Goal: Information Seeking & Learning: Learn about a topic

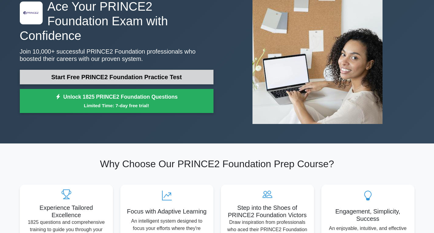
scroll to position [47, 0]
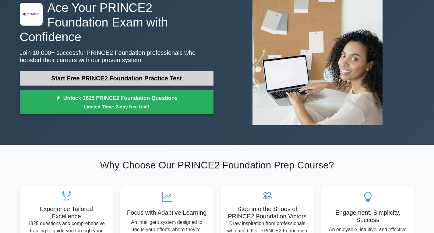
click at [162, 75] on link "Start Free PRINCE2 Foundation Practice Test" at bounding box center [117, 78] width 194 height 15
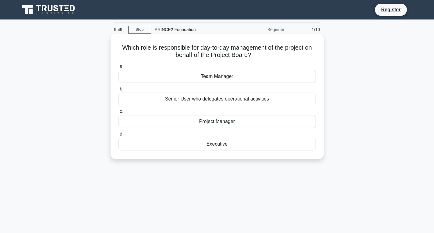
click at [219, 123] on div "Project Manager" at bounding box center [216, 121] width 197 height 13
click at [118, 114] on input "c. Project Manager" at bounding box center [118, 112] width 0 height 4
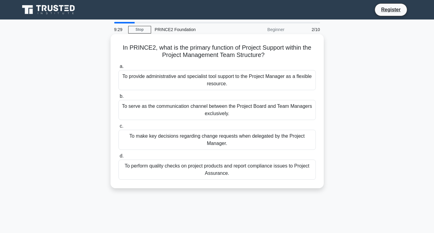
click at [214, 80] on div "To provide administrative and specialist tool support to the Project Manager as…" at bounding box center [216, 80] width 197 height 20
click at [118, 68] on input "a. To provide administrative and specialist tool support to the Project Manager…" at bounding box center [118, 67] width 0 height 4
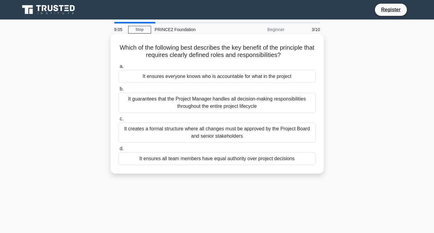
click at [213, 75] on div "It ensures everyone knows who is accountable for what in the project" at bounding box center [216, 76] width 197 height 13
click at [118, 68] on input "a. It ensures everyone knows who is accountable for what in the project" at bounding box center [118, 67] width 0 height 4
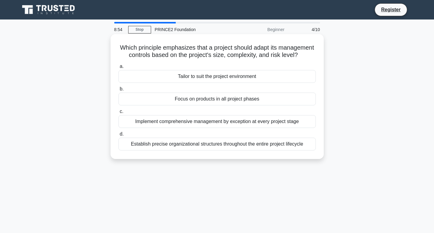
click at [212, 81] on div "Tailor to suit the project environment" at bounding box center [216, 76] width 197 height 13
click at [118, 68] on input "a. Tailor to suit the project environment" at bounding box center [118, 67] width 0 height 4
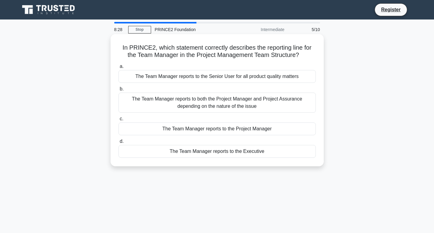
click at [209, 101] on div "The Team Manager reports to both the Project Manager and Project Assurance depe…" at bounding box center [216, 103] width 197 height 20
click at [118, 91] on input "b. The Team Manager reports to both the Project Manager and Project Assurance d…" at bounding box center [118, 89] width 0 height 4
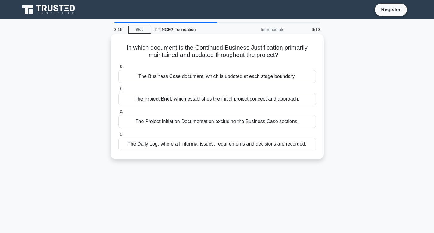
click at [208, 78] on div "The Business Case document, which is updated at each stage boundary." at bounding box center [216, 76] width 197 height 13
click at [118, 68] on input "a. The Business Case document, which is updated at each stage boundary." at bounding box center [118, 67] width 0 height 4
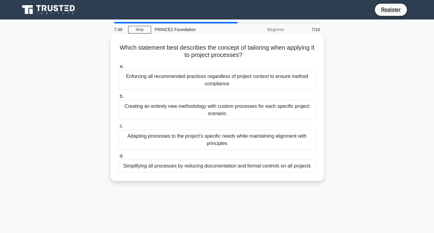
click at [205, 138] on div "Adapting processes to the project's specific needs while maintaining alignment …" at bounding box center [216, 140] width 197 height 20
click at [118, 128] on input "c. Adapting processes to the project's specific needs while maintaining alignme…" at bounding box center [118, 126] width 0 height 4
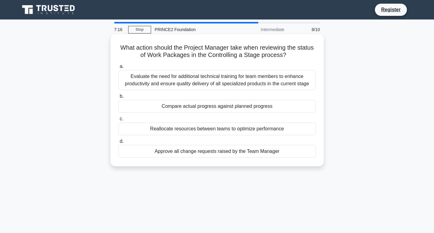
click at [194, 103] on div "Compare actual progress against planned progress" at bounding box center [216, 106] width 197 height 13
click at [118, 98] on input "b. Compare actual progress against planned progress" at bounding box center [118, 96] width 0 height 4
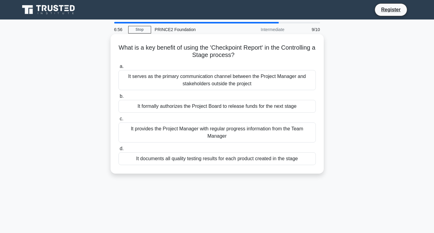
click at [201, 132] on div "It provides the Project Manager with regular progress information from the Team…" at bounding box center [216, 132] width 197 height 20
click at [118, 121] on input "c. It provides the Project Manager with regular progress information from the T…" at bounding box center [118, 119] width 0 height 4
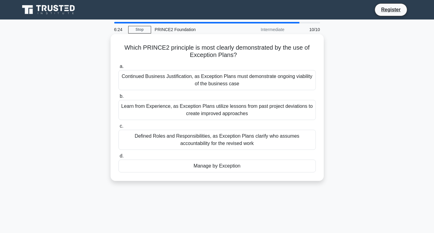
click at [206, 166] on div "Manage by Exception" at bounding box center [216, 166] width 197 height 13
click at [118, 158] on input "d. Manage by Exception" at bounding box center [118, 156] width 0 height 4
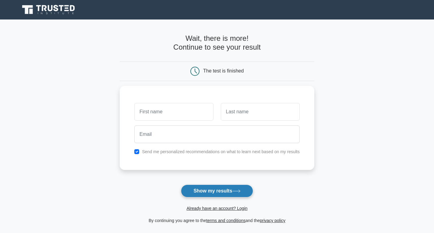
click at [216, 188] on button "Show my results" at bounding box center [217, 190] width 72 height 13
